Goal: Information Seeking & Learning: Check status

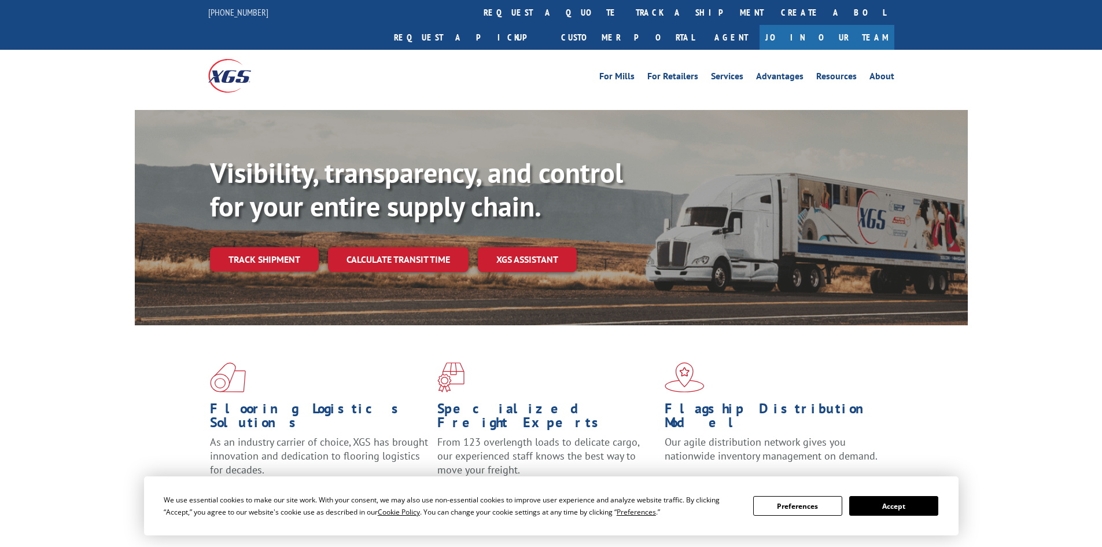
click at [267, 255] on div "Visibility, transparency, and control for your entire supply chain. Track shipm…" at bounding box center [589, 236] width 758 height 161
click at [277, 247] on link "Track shipment" at bounding box center [264, 259] width 109 height 24
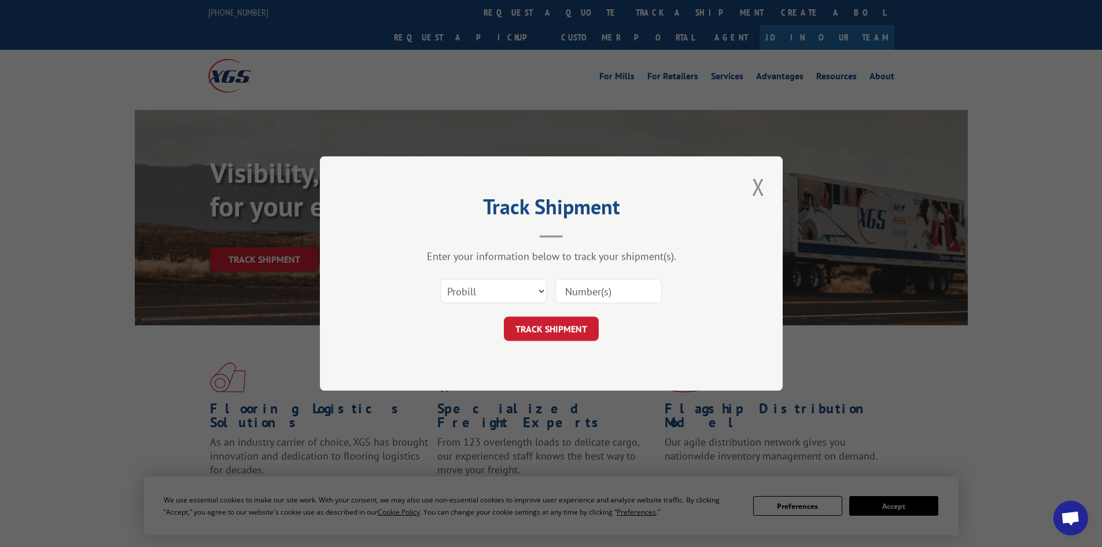
click at [624, 293] on input at bounding box center [608, 291] width 106 height 24
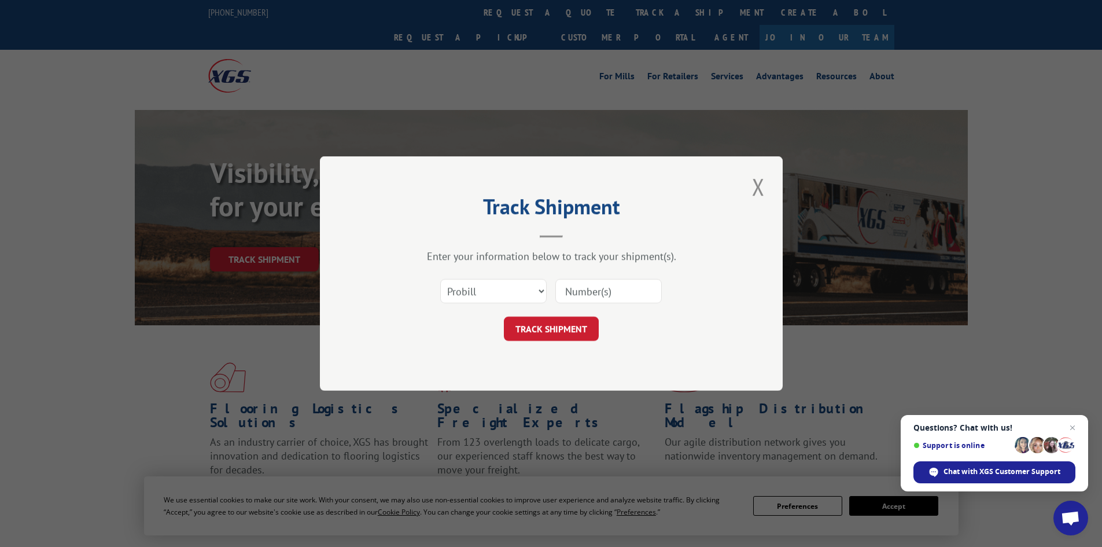
paste input "XGS"
type input "XGS"
paste input "17511611"
type input "17511611"
click at [559, 330] on button "TRACK SHIPMENT" at bounding box center [551, 328] width 95 height 24
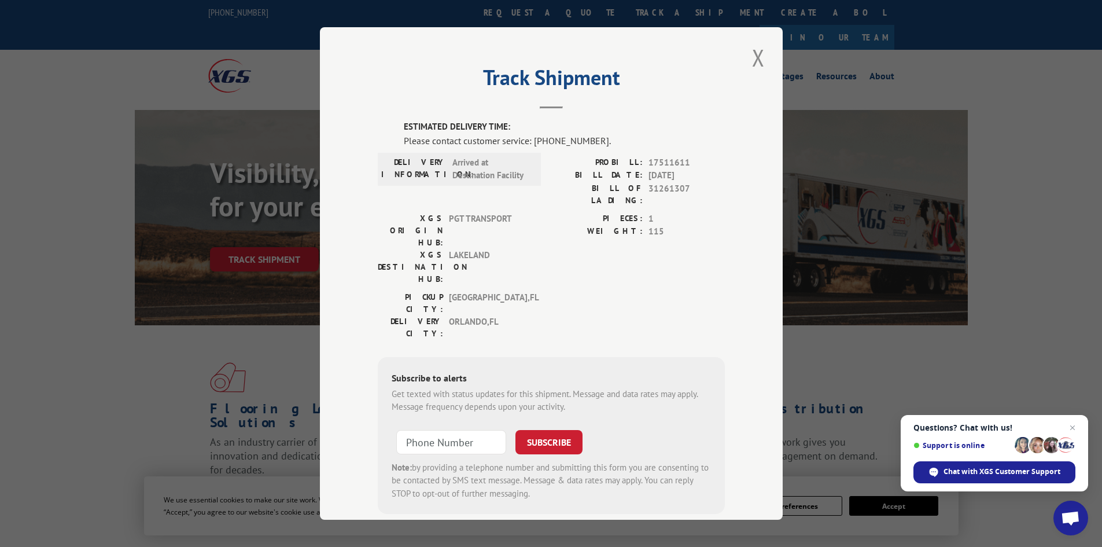
click at [453, 94] on header "Track Shipment" at bounding box center [551, 88] width 347 height 39
click at [753, 57] on button "Close modal" at bounding box center [758, 58] width 20 height 32
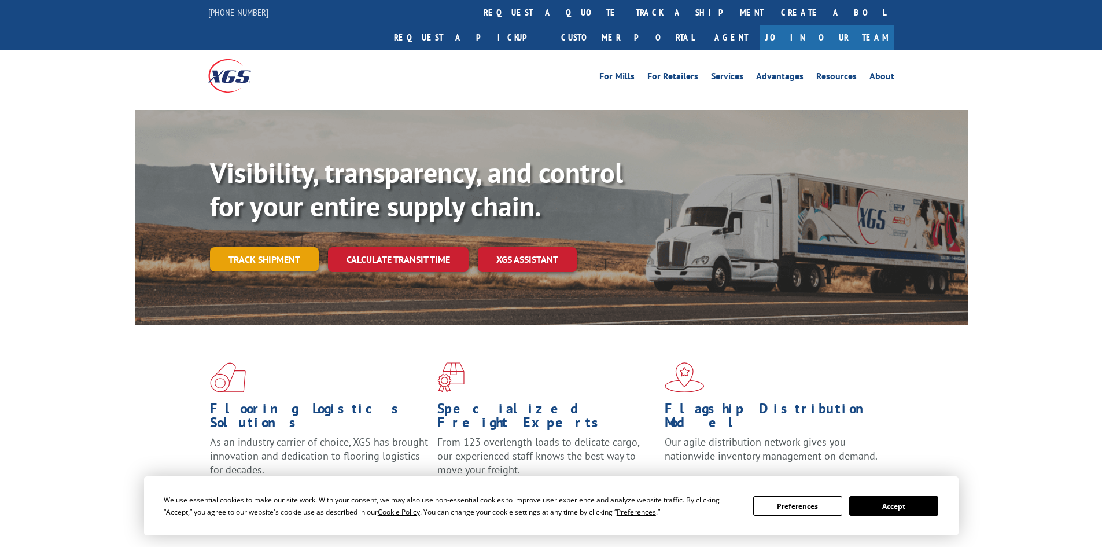
click at [273, 247] on link "Track shipment" at bounding box center [264, 259] width 109 height 24
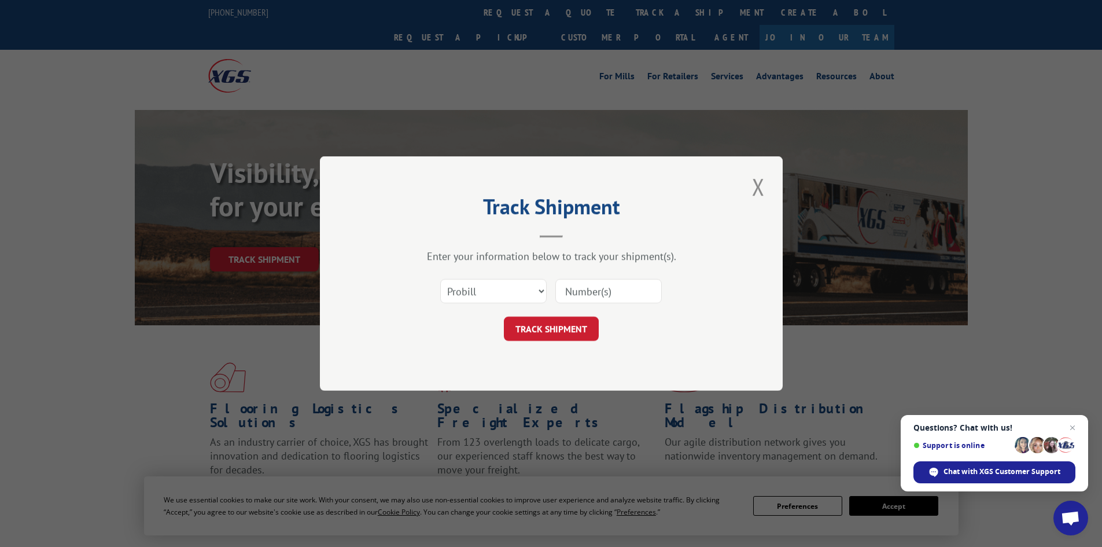
click at [588, 276] on div "Select category... Probill BOL PO" at bounding box center [551, 291] width 347 height 38
click at [589, 286] on input at bounding box center [608, 291] width 106 height 24
paste input "17510937"
type input "17510937"
click at [591, 326] on button "TRACK SHIPMENT" at bounding box center [551, 328] width 95 height 24
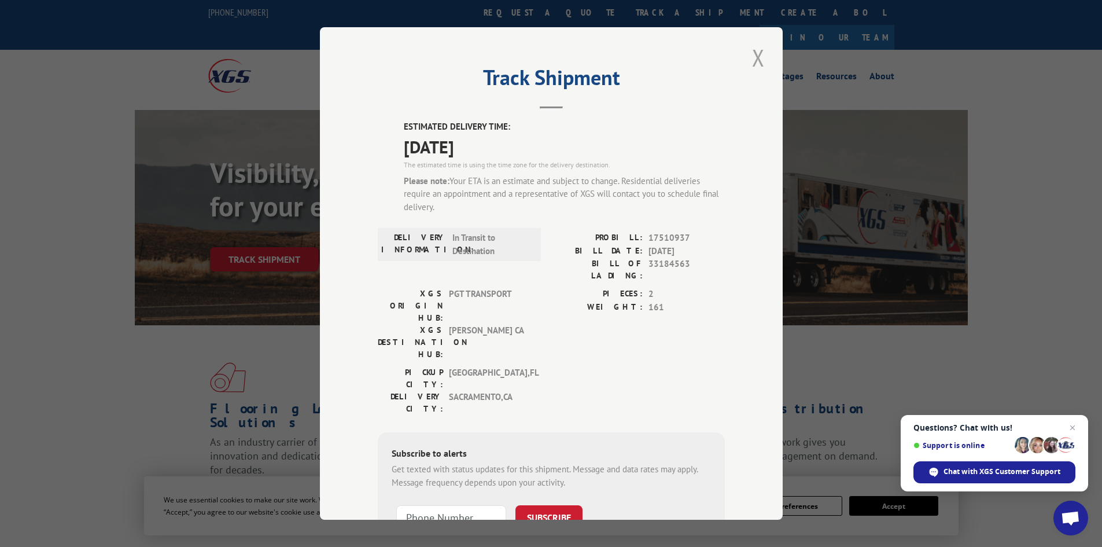
click at [756, 61] on button "Close modal" at bounding box center [758, 58] width 20 height 32
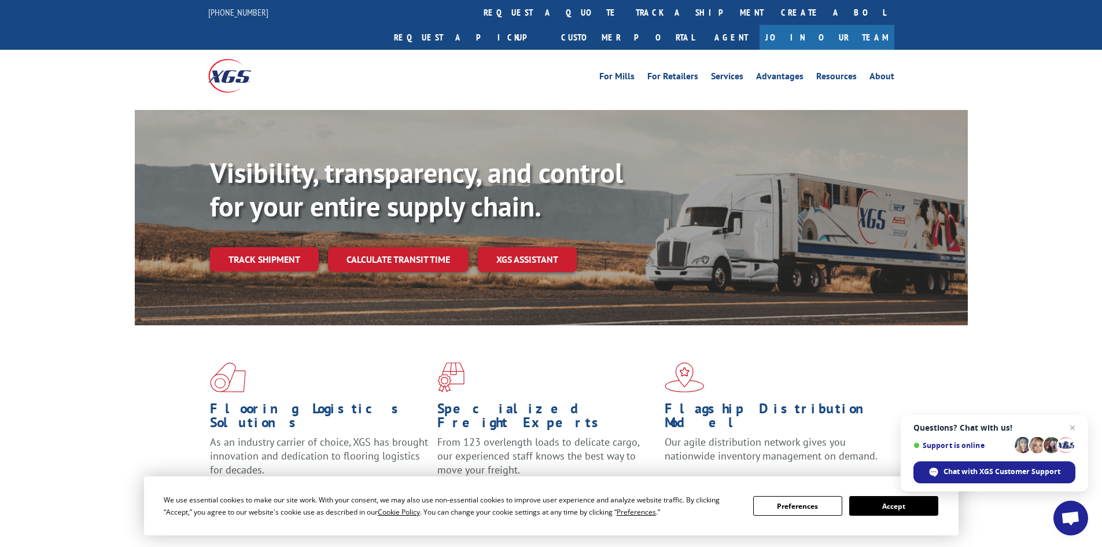
click at [252, 246] on div "Visibility, transparency, and control for your entire supply chain. Track shipm…" at bounding box center [589, 236] width 758 height 161
click at [256, 247] on link "Track shipment" at bounding box center [264, 259] width 109 height 24
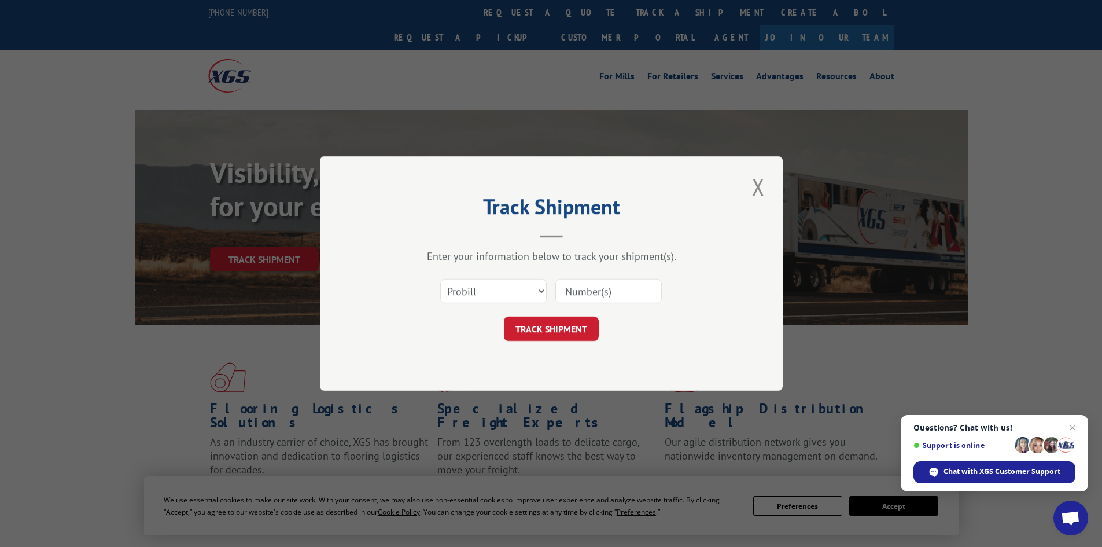
click at [609, 285] on input at bounding box center [608, 291] width 106 height 24
type input "17511611"
click at [542, 328] on button "TRACK SHIPMENT" at bounding box center [551, 328] width 95 height 24
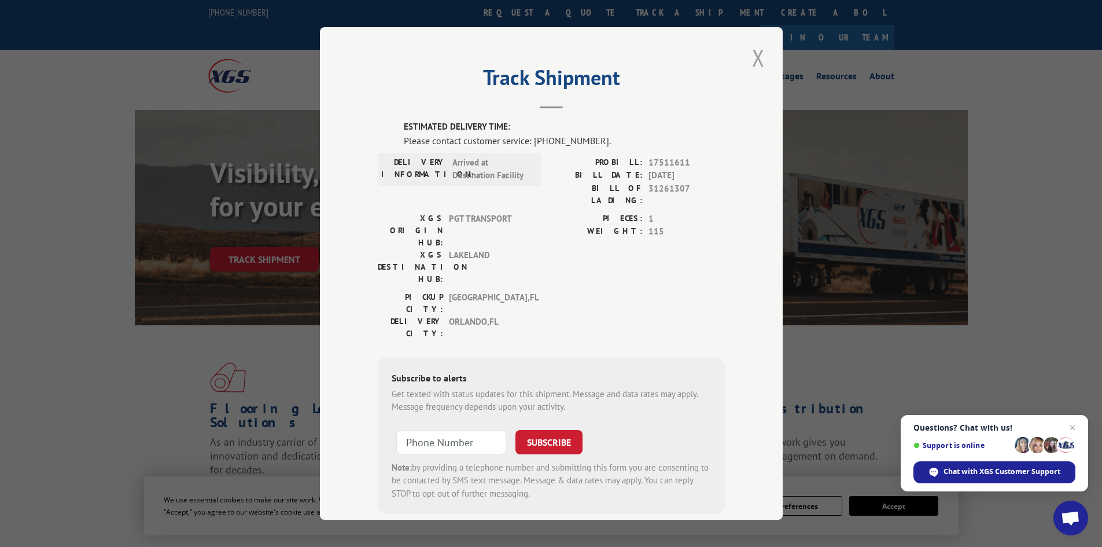
click at [752, 55] on button "Close modal" at bounding box center [758, 58] width 20 height 32
